Goal: Find specific page/section: Find specific page/section

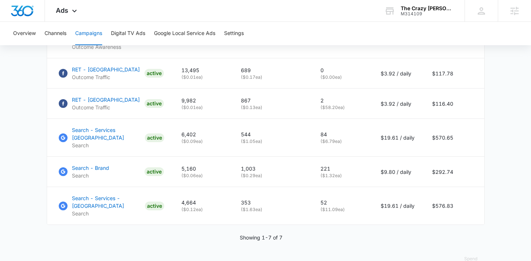
scroll to position [426, 0]
click at [283, 234] on div "Showing 1-7 of 7" at bounding box center [266, 238] width 438 height 8
drag, startPoint x: 240, startPoint y: 222, endPoint x: 281, endPoint y: 228, distance: 41.6
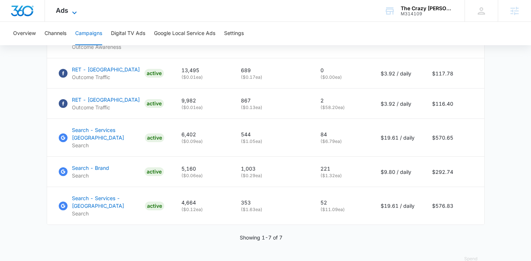
click at [66, 13] on span "Ads" at bounding box center [62, 11] width 12 height 8
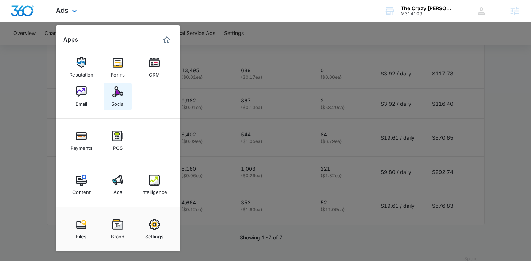
click at [119, 110] on link "Social" at bounding box center [118, 97] width 28 height 28
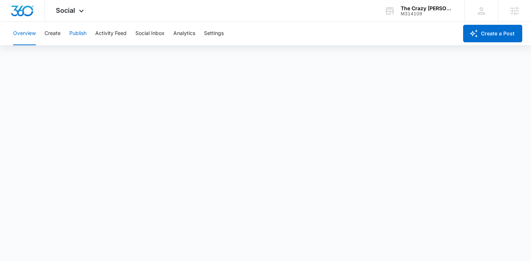
click at [70, 34] on button "Publish" at bounding box center [77, 33] width 17 height 23
click at [400, 44] on div "Overview Create Publish Activity Feed Social Inbox Analytics Settings" at bounding box center [233, 33] width 449 height 23
click at [400, 46] on div "Calendar Schedules" at bounding box center [266, 56] width 514 height 20
